Goal: Transaction & Acquisition: Purchase product/service

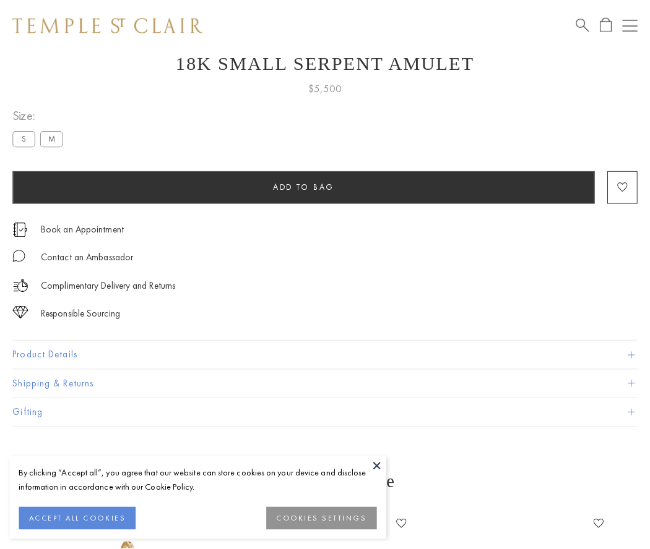
scroll to position [49, 0]
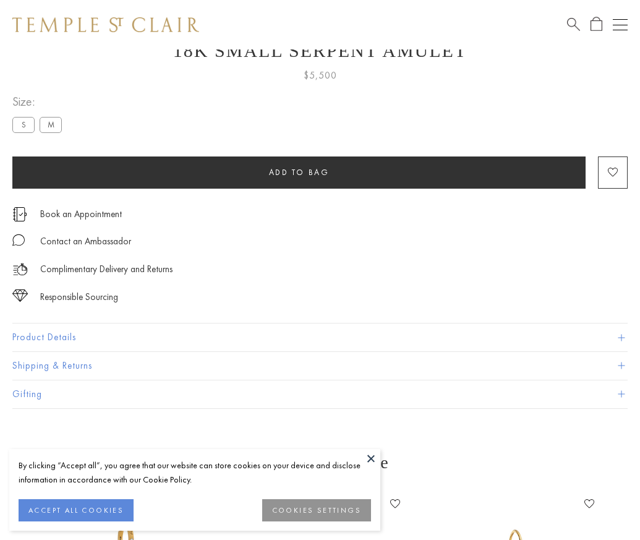
click at [299, 172] on span "Add to bag" at bounding box center [299, 172] width 61 height 11
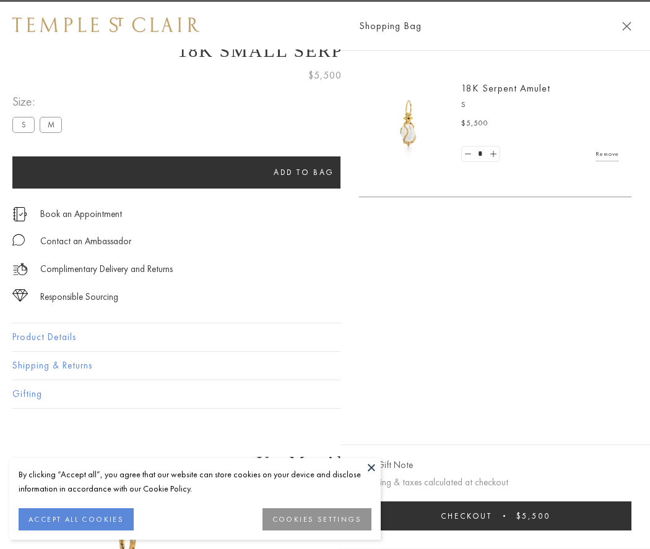
click at [526, 516] on button "Checkout $5,500" at bounding box center [495, 516] width 272 height 29
